Goal: Check status

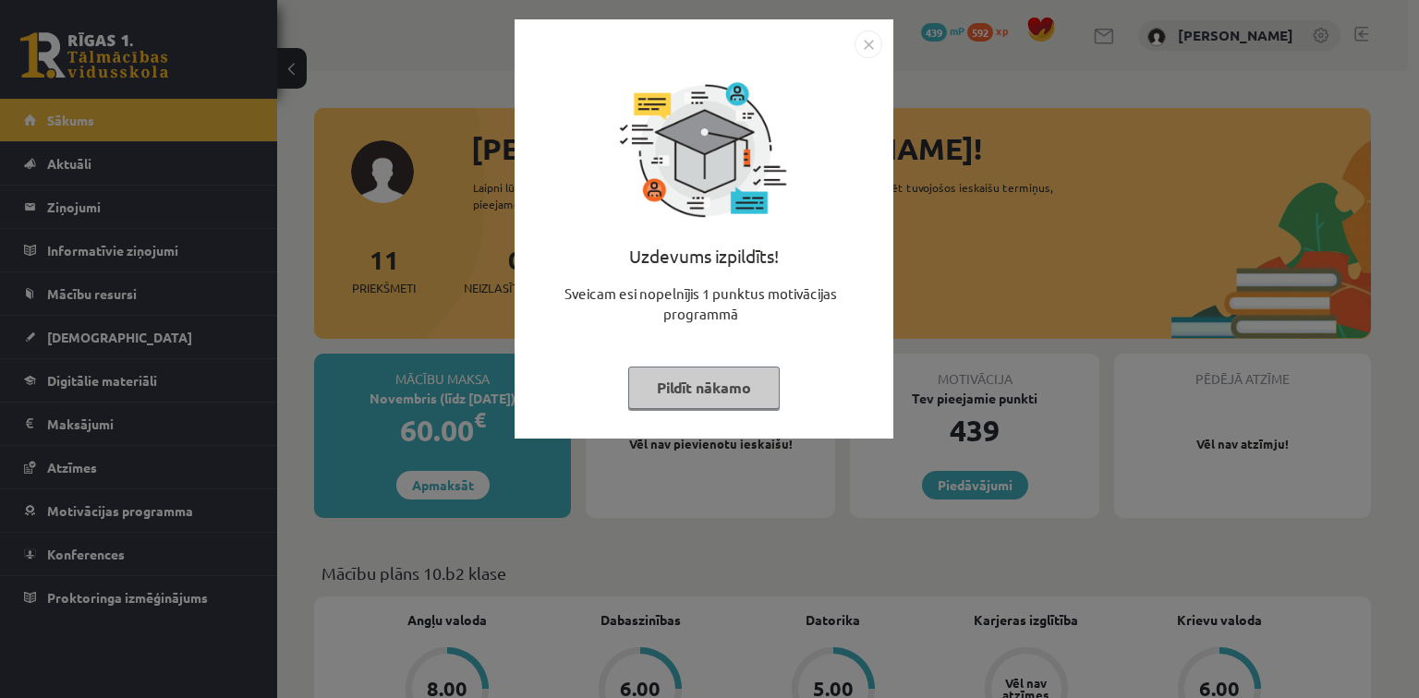
click at [869, 44] on img "Close" at bounding box center [868, 44] width 28 height 28
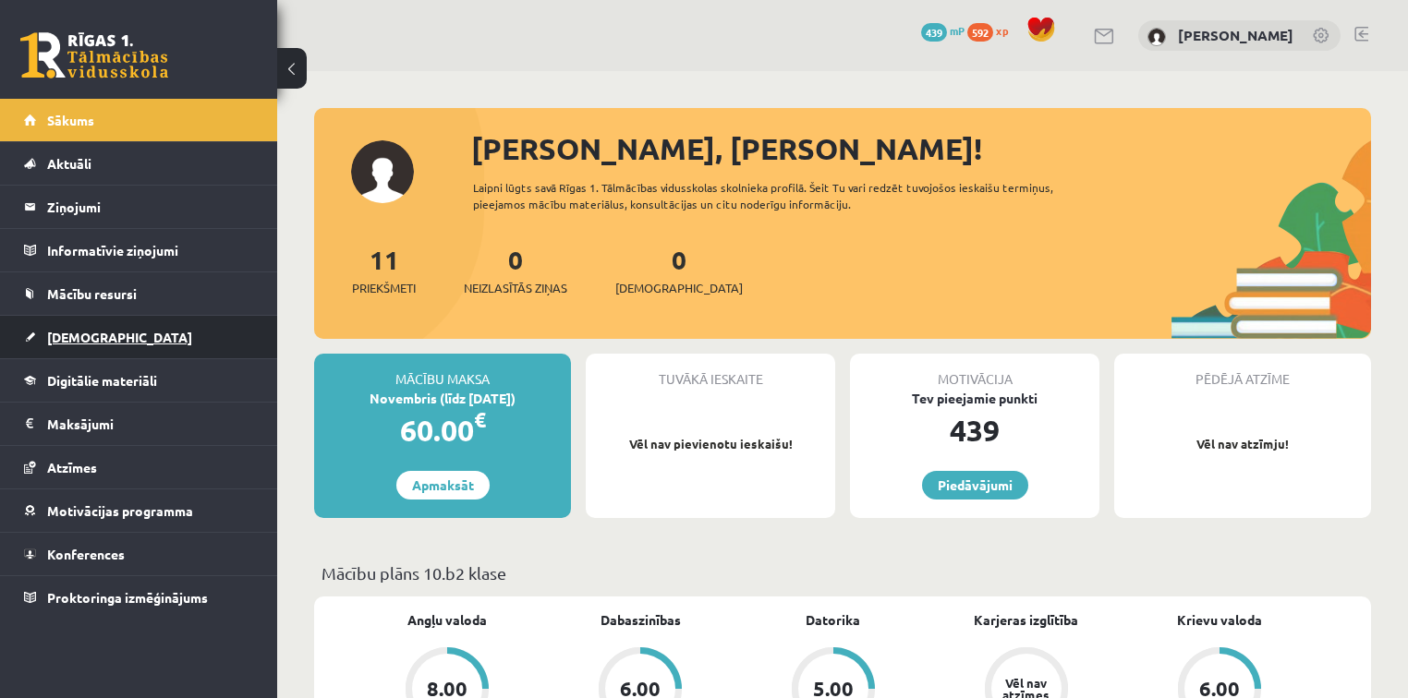
click at [55, 340] on span "[DEMOGRAPHIC_DATA]" at bounding box center [119, 337] width 145 height 17
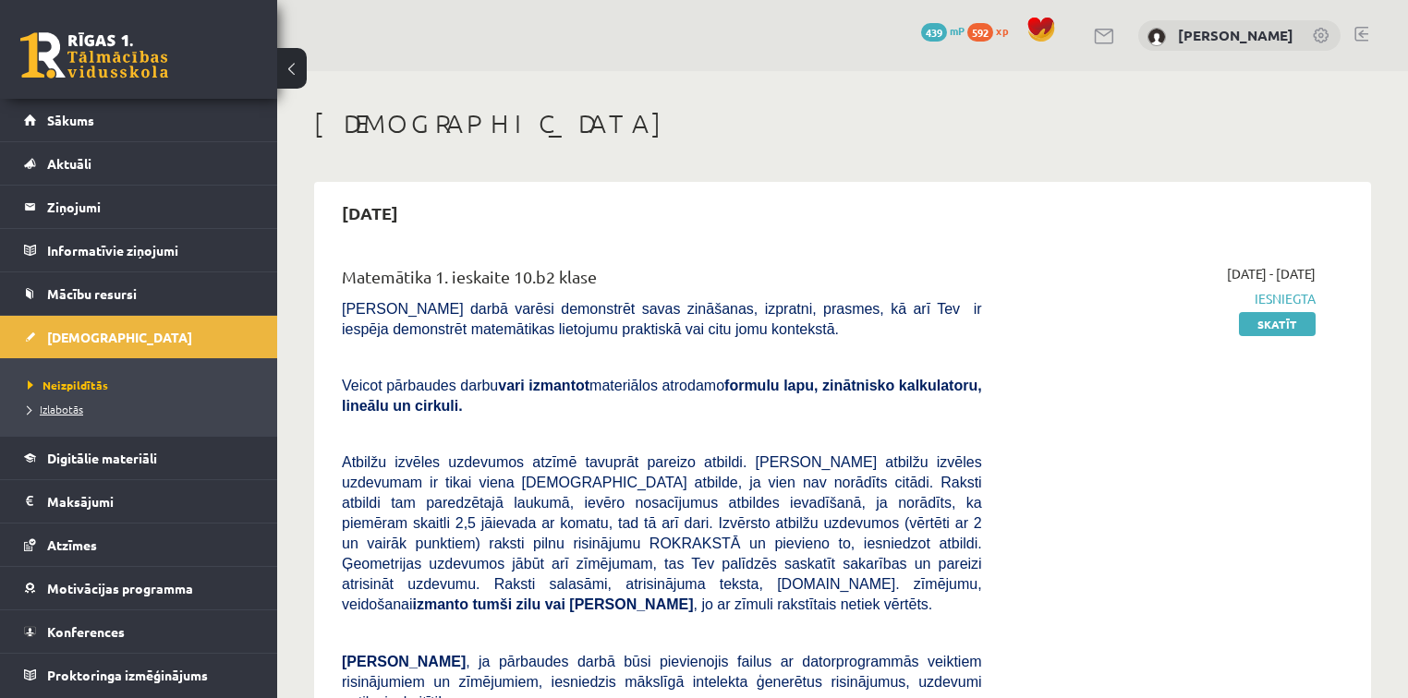
click at [58, 411] on span "Izlabotās" at bounding box center [55, 409] width 55 height 15
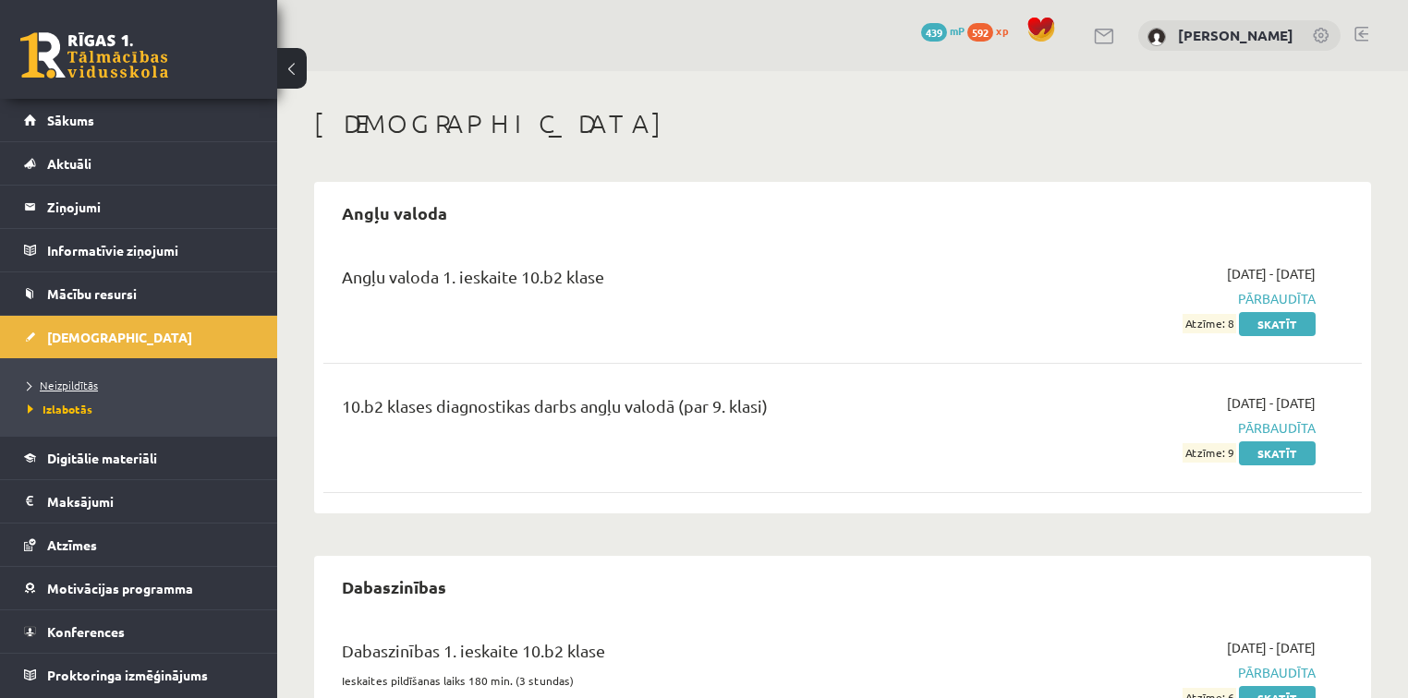
click at [67, 377] on link "Neizpildītās" at bounding box center [143, 385] width 231 height 17
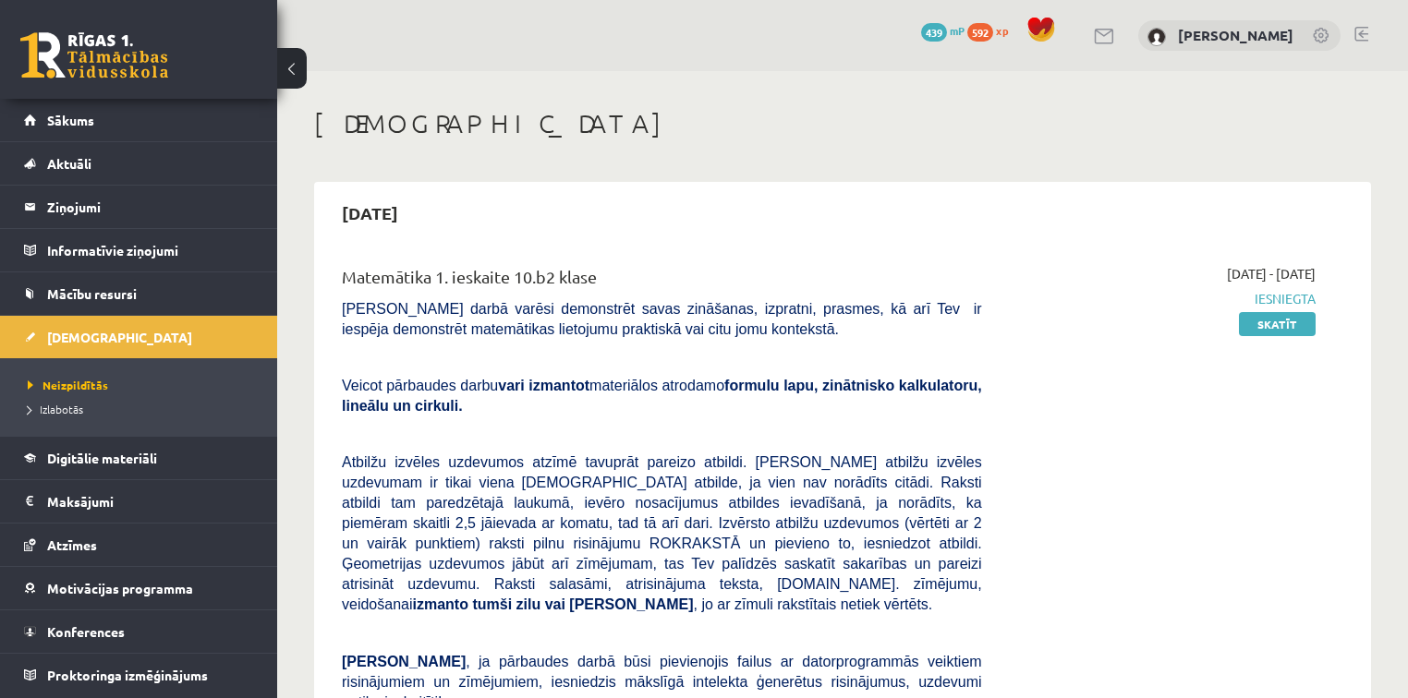
click at [1361, 32] on link at bounding box center [1361, 34] width 14 height 15
